Goal: Task Accomplishment & Management: Use online tool/utility

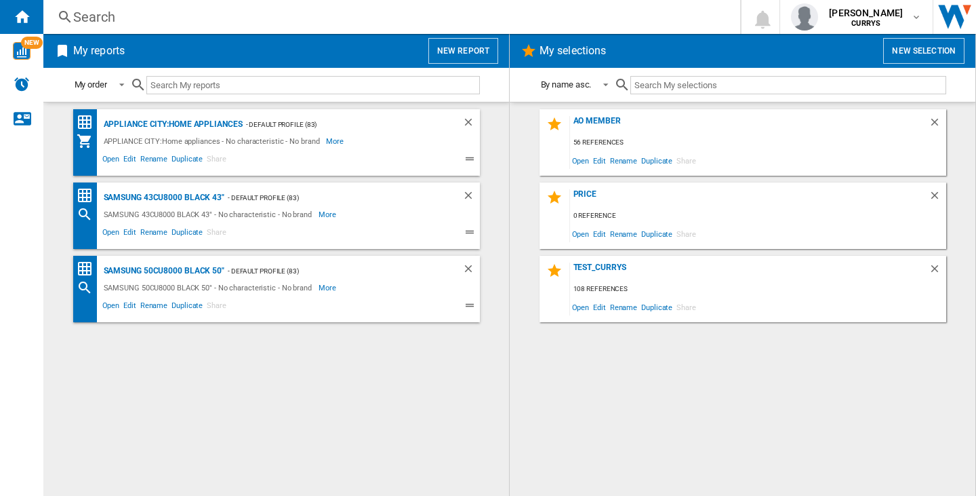
click at [104, 9] on div "Search" at bounding box center [389, 16] width 632 height 19
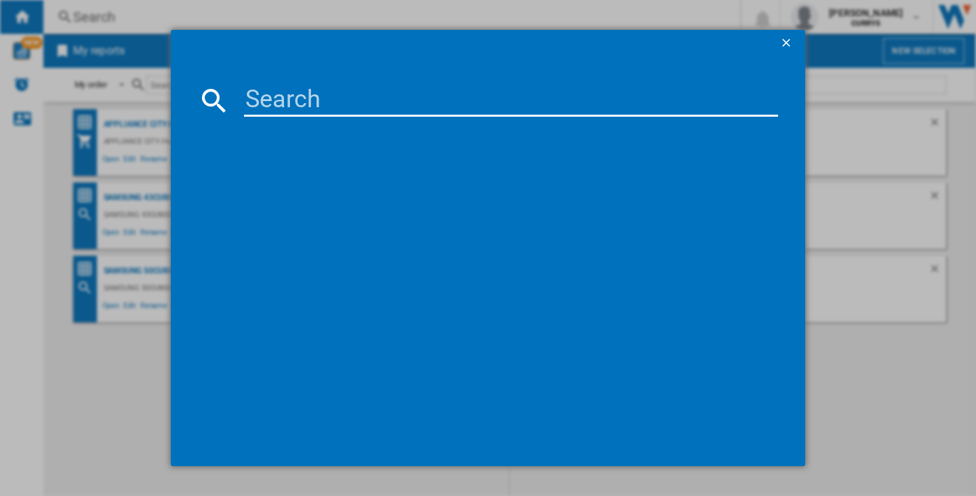
click at [313, 89] on input at bounding box center [511, 100] width 534 height 33
paste input "DERMALOGICA DAILY MICROFOLIANT 74 G"
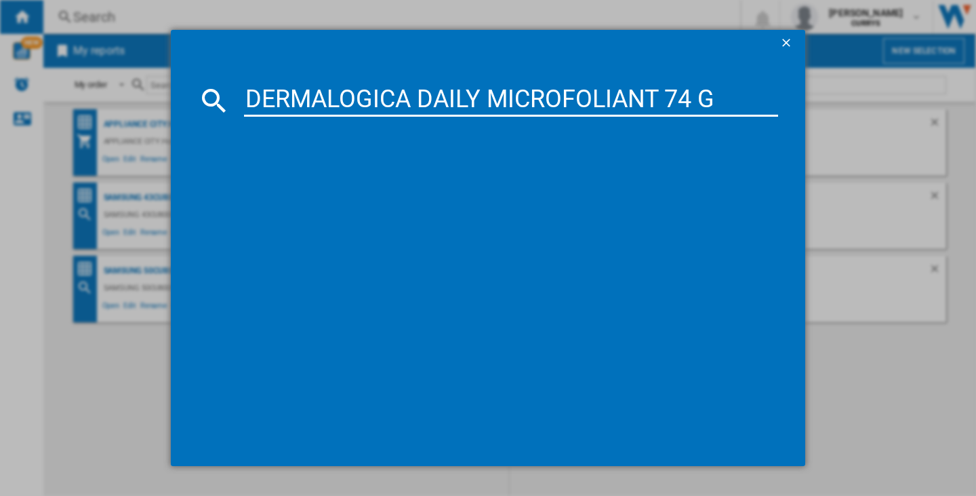
type input "DERMALOGICA DAILY MICROFOLIANT 74 G"
click at [585, 104] on input "DERMALOGICA DAILY MICROFOLIANT 74 G" at bounding box center [511, 100] width 534 height 33
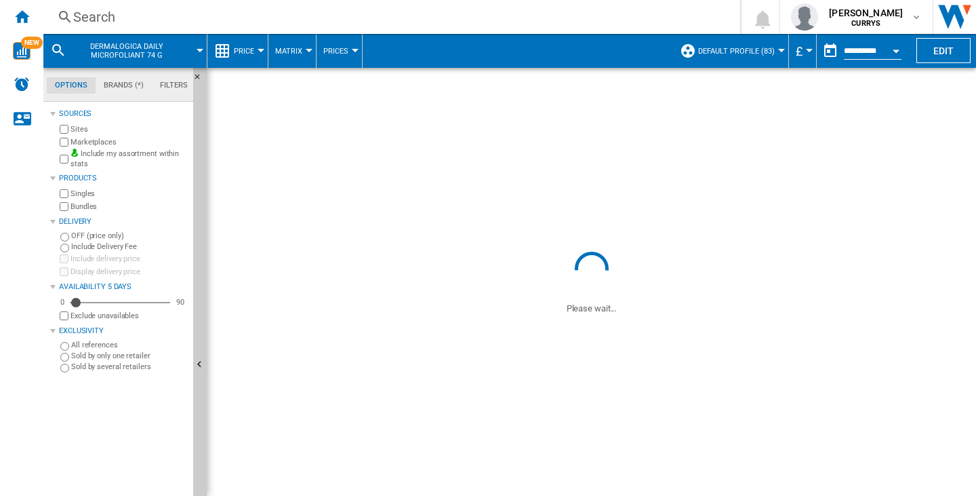
click at [748, 54] on span "Default profile (83)" at bounding box center [736, 51] width 77 height 9
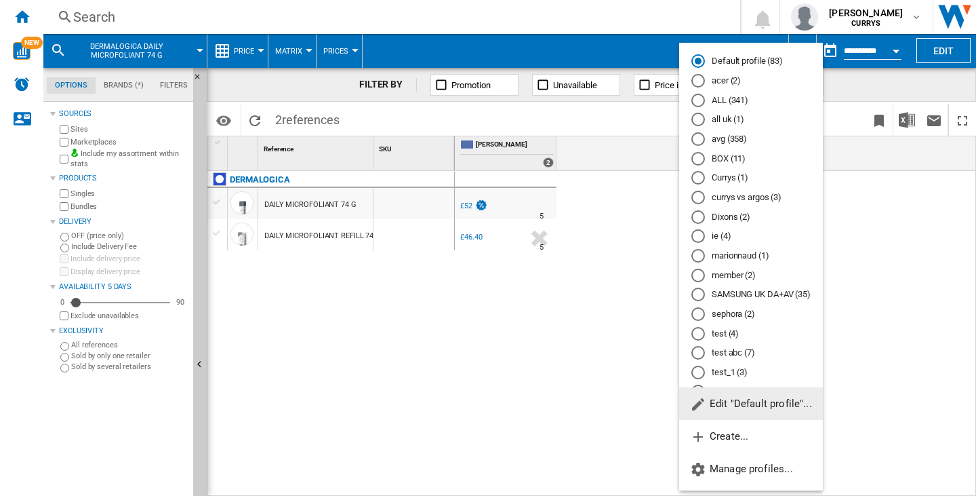
scroll to position [60, 0]
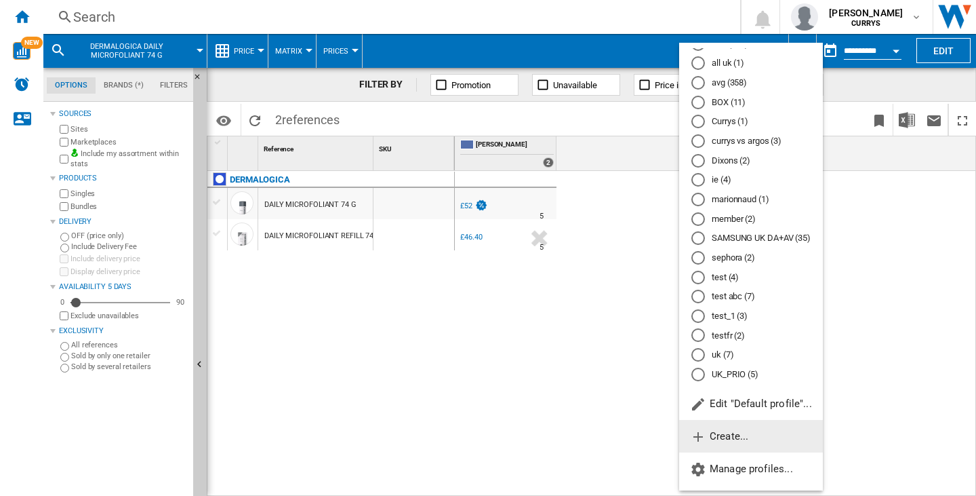
click at [734, 434] on span "Create..." at bounding box center [719, 436] width 58 height 12
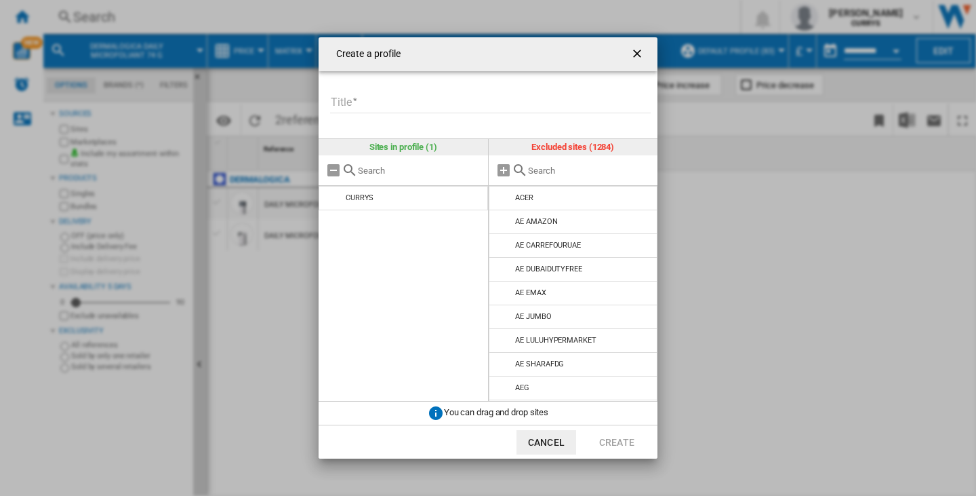
click at [384, 111] on input "Title" at bounding box center [490, 103] width 321 height 20
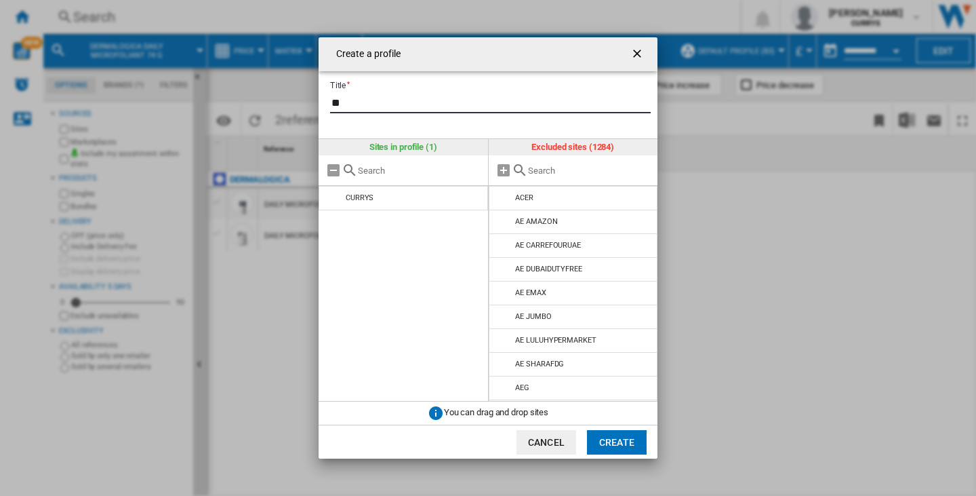
click at [384, 111] on input "**" at bounding box center [490, 103] width 321 height 20
type input "**"
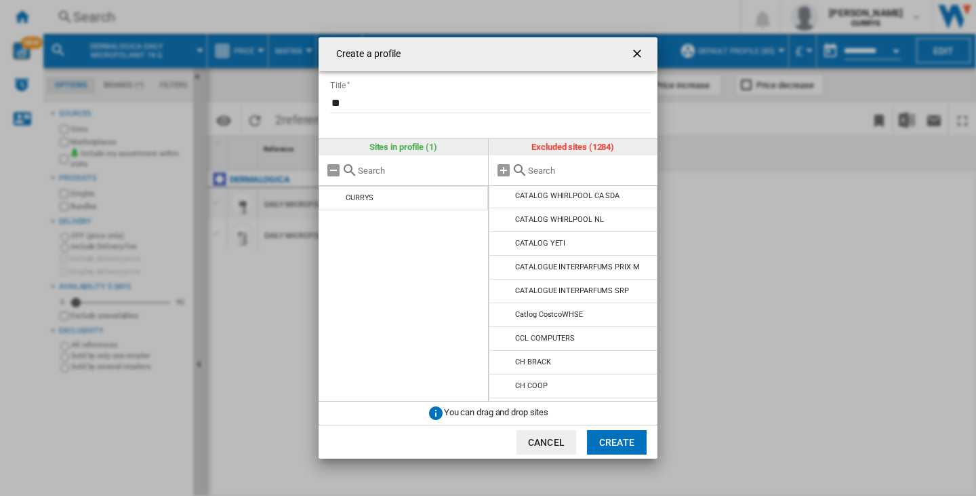
scroll to position [8569, 0]
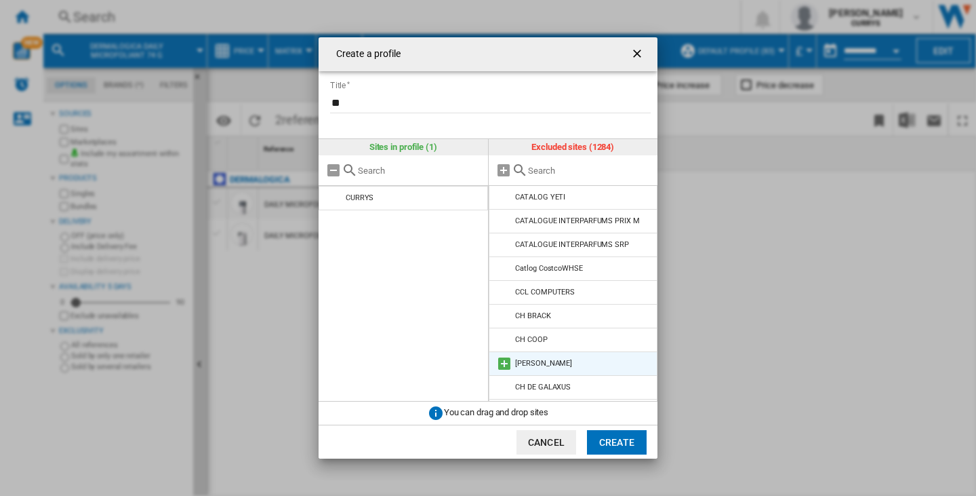
click at [509, 355] on md-icon at bounding box center [504, 363] width 16 height 16
click at [607, 445] on button "Create" at bounding box center [617, 442] width 60 height 24
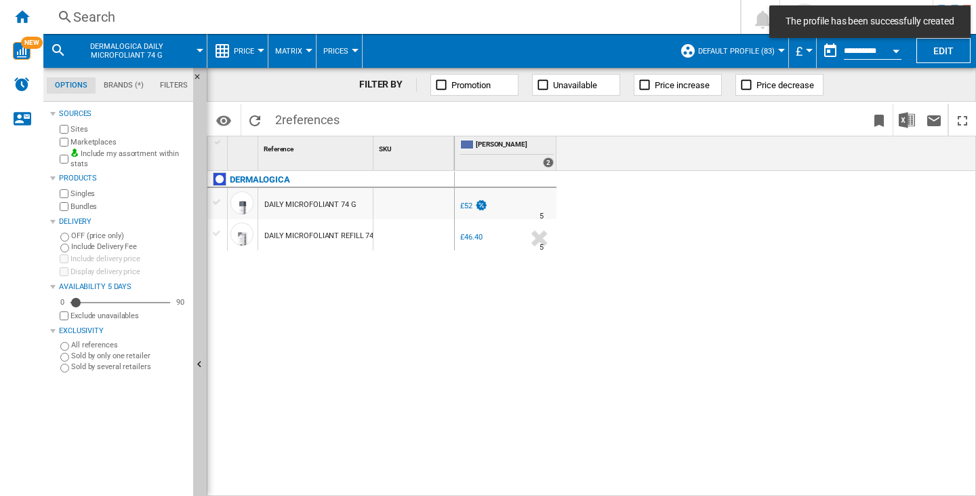
click at [730, 45] on button "Default profile (83)" at bounding box center [739, 51] width 83 height 34
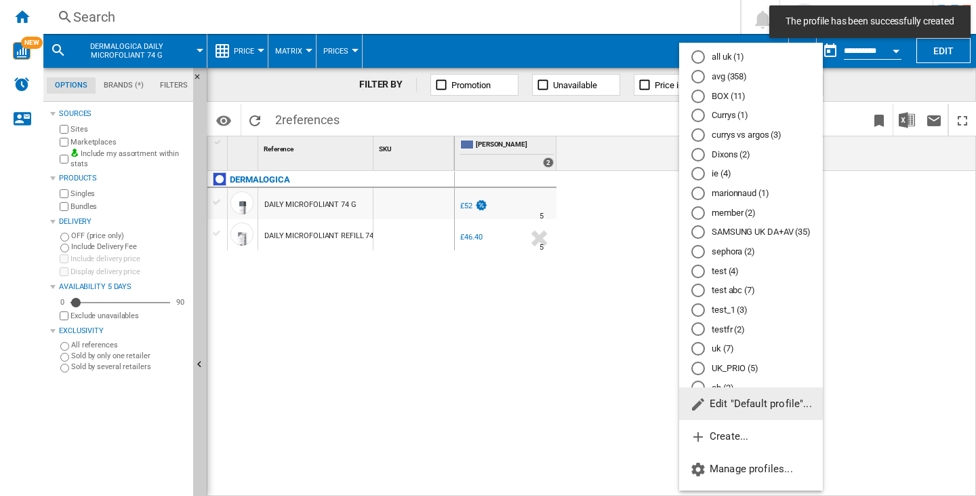
scroll to position [80, 0]
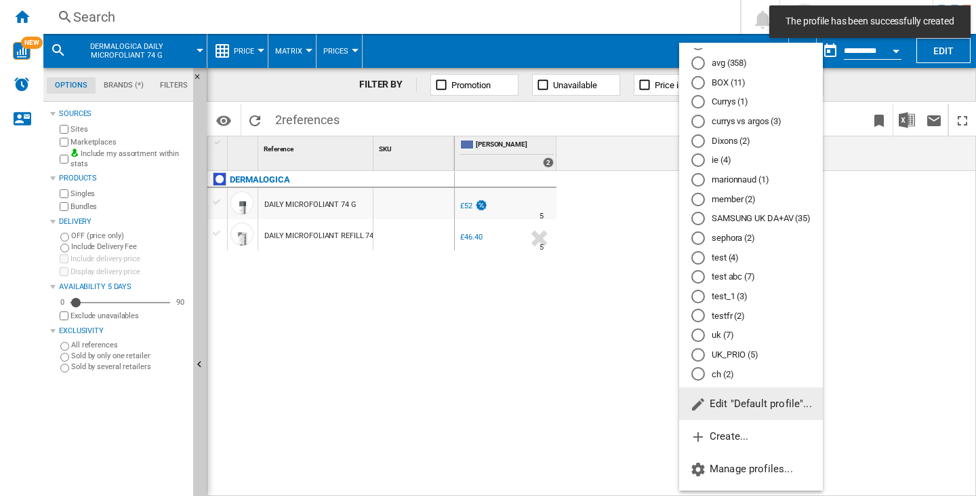
click at [702, 372] on div "ch (2)" at bounding box center [699, 374] width 14 height 14
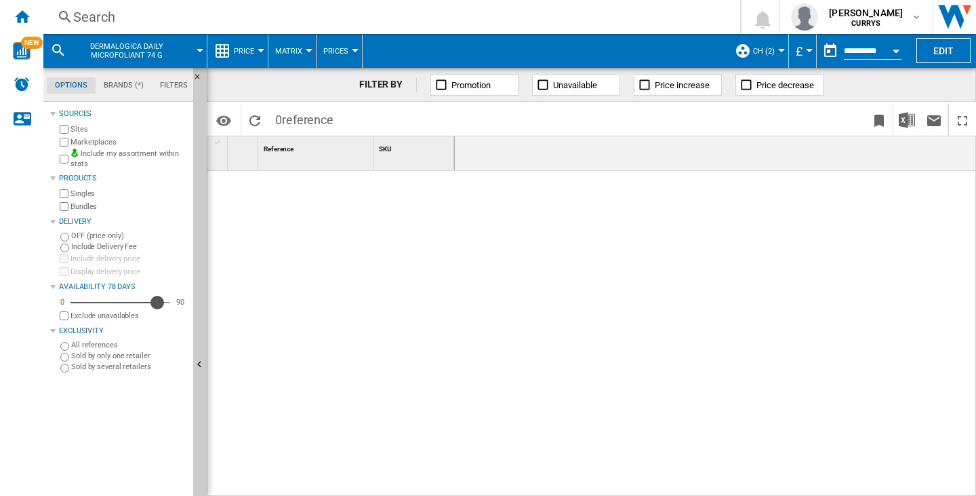
drag, startPoint x: 76, startPoint y: 300, endPoint x: 167, endPoint y: 304, distance: 91.6
click at [164, 304] on div "Availability" at bounding box center [158, 303] width 14 height 14
click at [763, 45] on button "ch (2)" at bounding box center [767, 51] width 28 height 34
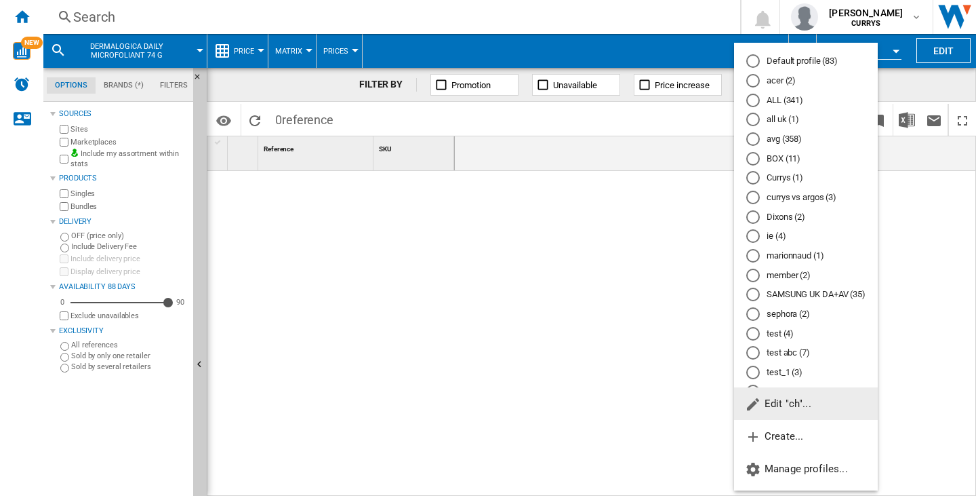
click at [787, 104] on md-radio-button "ALL (341)" at bounding box center [806, 100] width 119 height 13
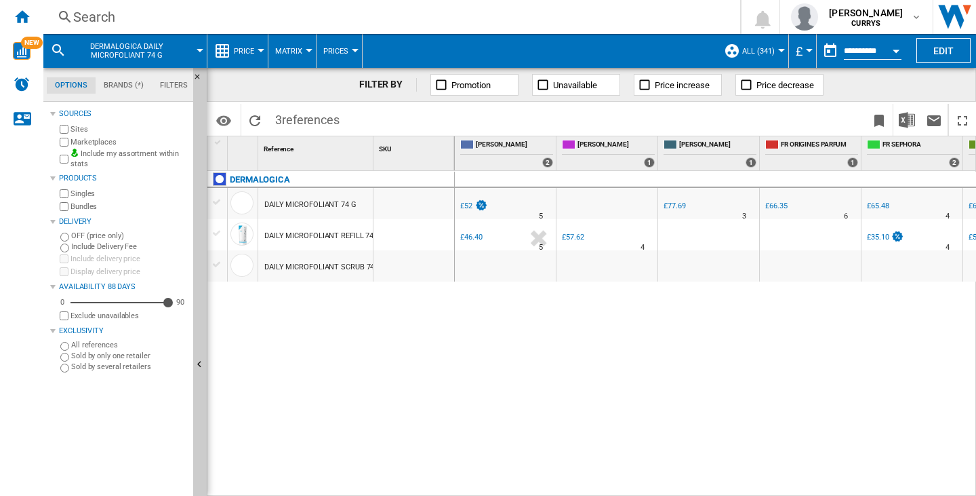
click at [752, 54] on span "ALL (341)" at bounding box center [758, 51] width 33 height 9
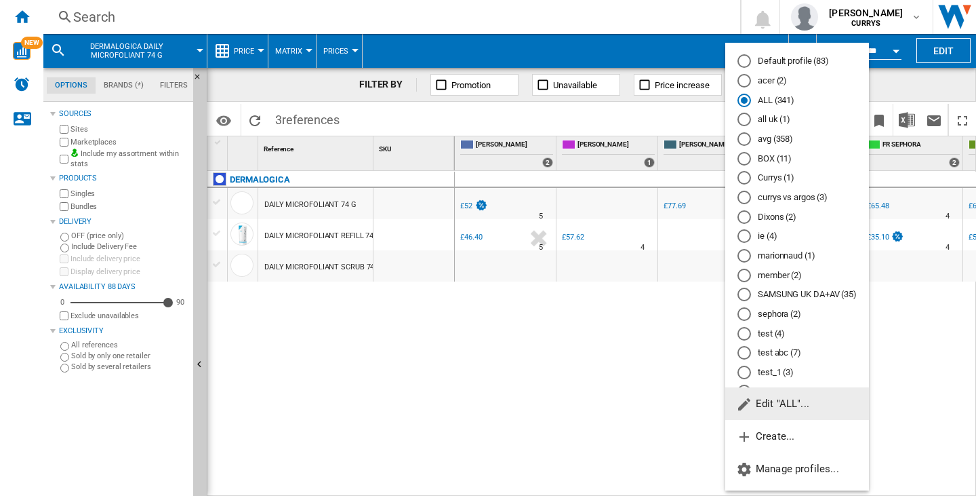
scroll to position [80, 0]
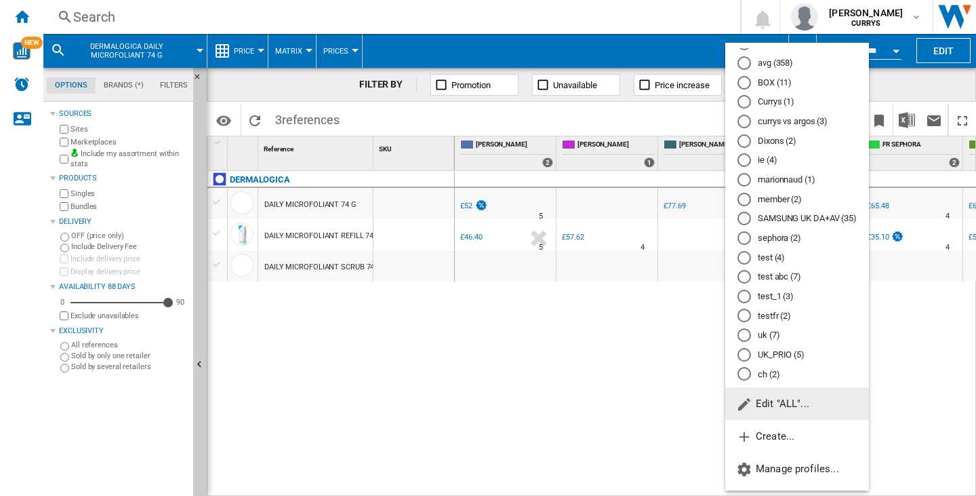
click at [744, 373] on div "ch (2)" at bounding box center [745, 374] width 14 height 14
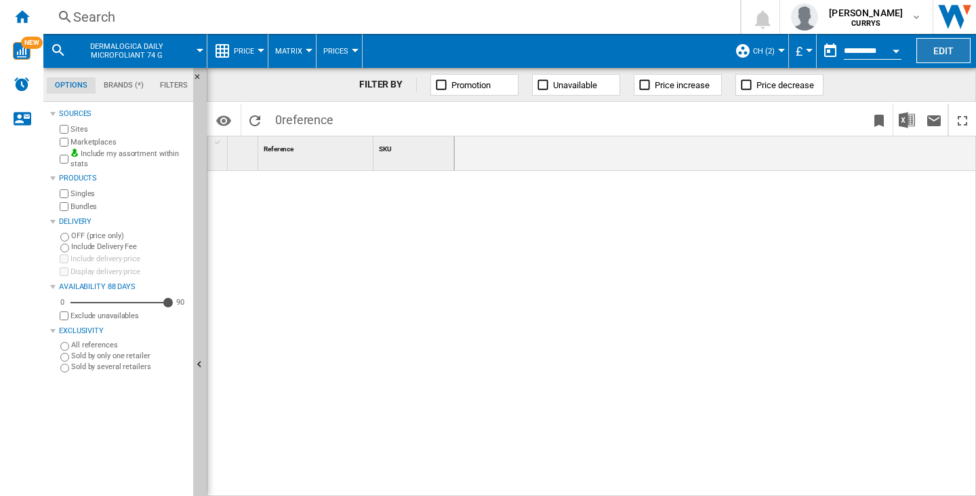
click at [935, 43] on button "Edit" at bounding box center [944, 50] width 54 height 25
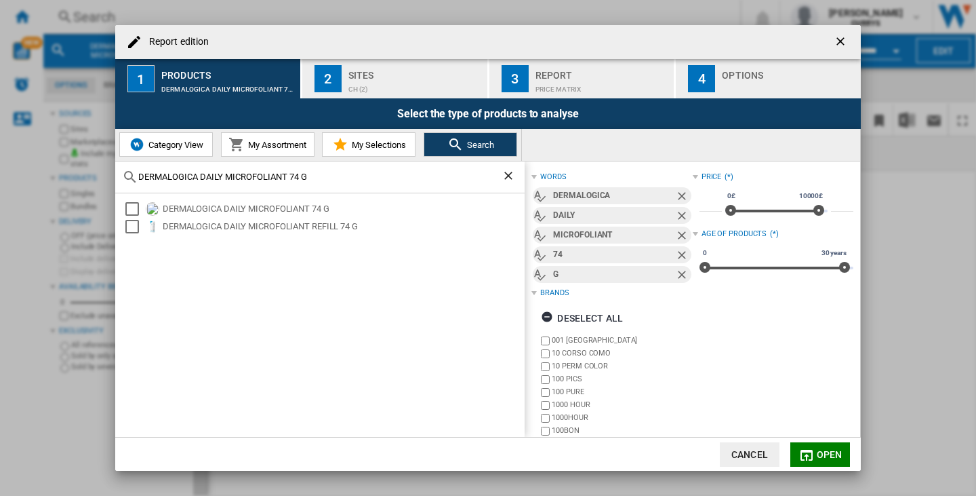
click at [358, 87] on div "ch (2)" at bounding box center [416, 86] width 134 height 14
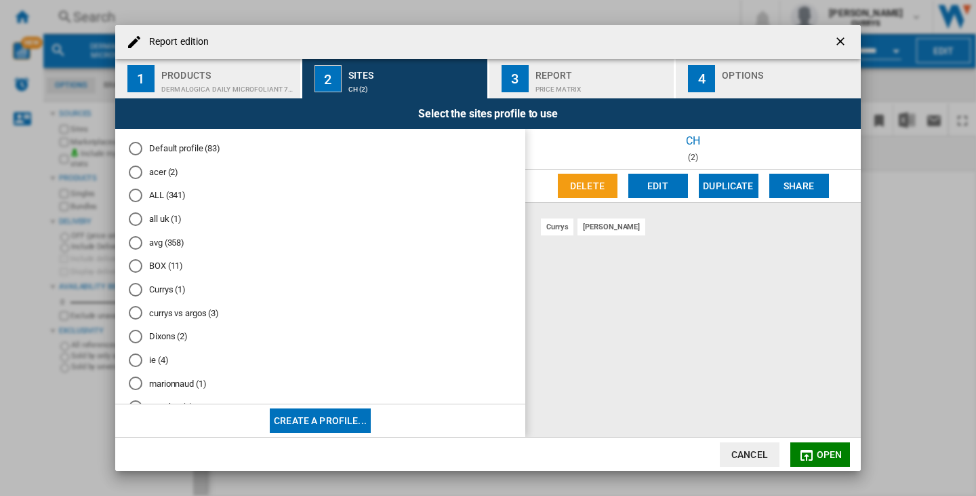
click at [199, 79] on div "DERMALOGICA DAILY MICROFOLIANT 74 G" at bounding box center [228, 86] width 134 height 14
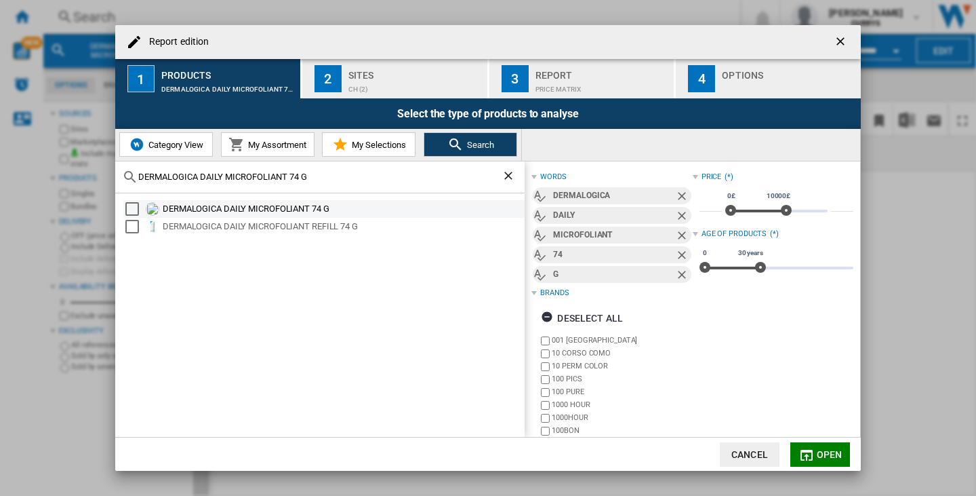
click at [135, 210] on div "Select" at bounding box center [132, 209] width 14 height 14
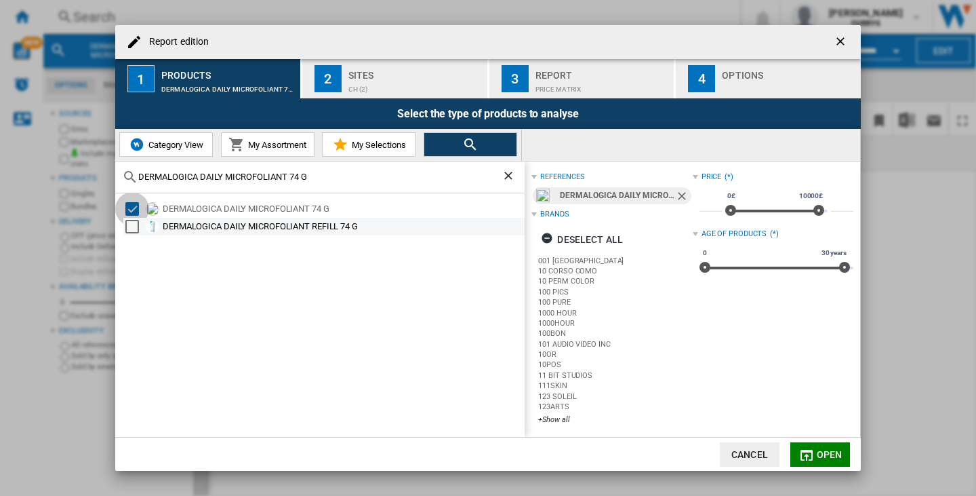
click at [132, 224] on div "Select" at bounding box center [132, 227] width 14 height 14
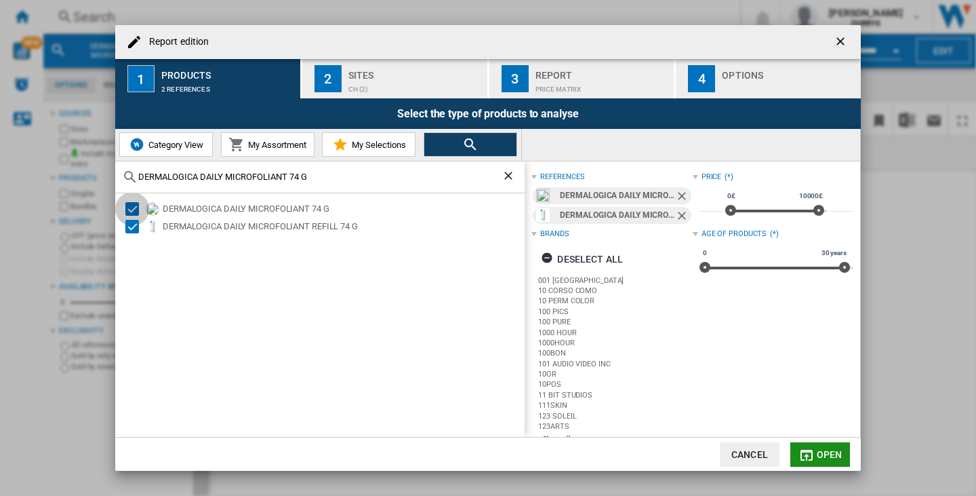
click at [813, 452] on md-icon "button" at bounding box center [807, 455] width 16 height 16
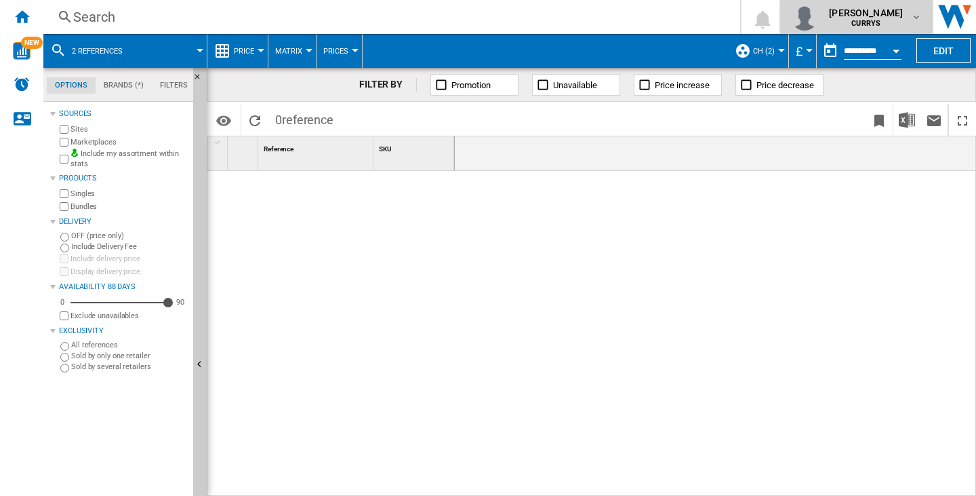
click at [843, 0] on button "[PERSON_NAME] CURRYS" at bounding box center [856, 17] width 153 height 34
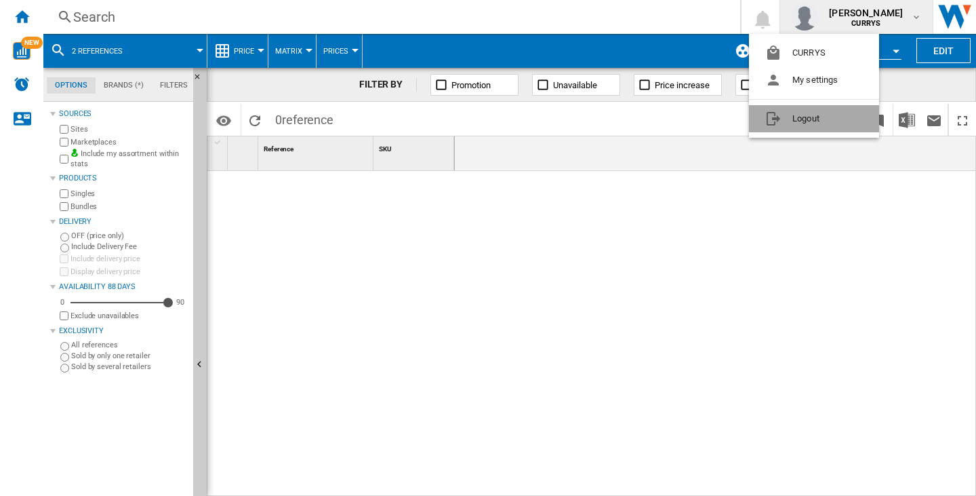
click at [822, 115] on button "Logout" at bounding box center [814, 118] width 130 height 27
